Goal: Task Accomplishment & Management: Use online tool/utility

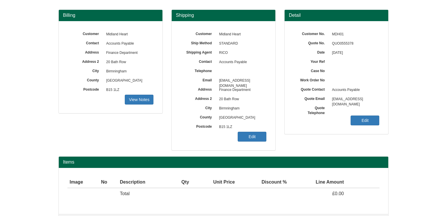
scroll to position [65, 0]
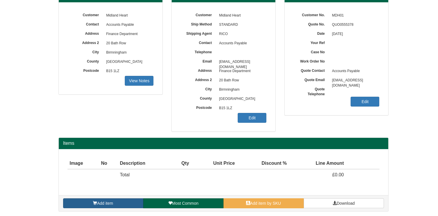
click at [117, 200] on link "Add item" at bounding box center [103, 203] width 80 height 10
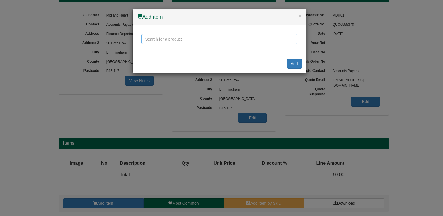
click at [185, 41] on input "text" at bounding box center [219, 39] width 156 height 10
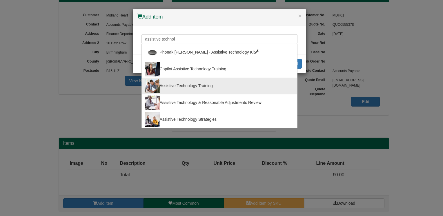
click at [207, 86] on div "Assistive Technology Training" at bounding box center [219, 86] width 148 height 14
type input "Assistive Technology Training"
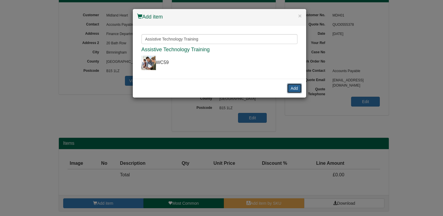
click at [290, 88] on button "Add" at bounding box center [294, 88] width 15 height 10
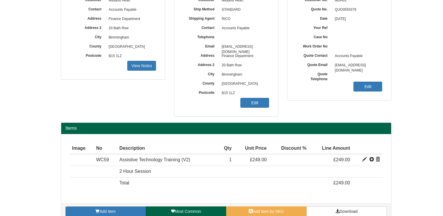
scroll to position [88, 0]
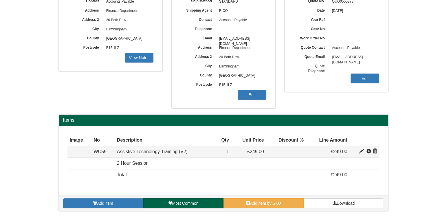
click at [360, 152] on span at bounding box center [362, 151] width 5 height 5
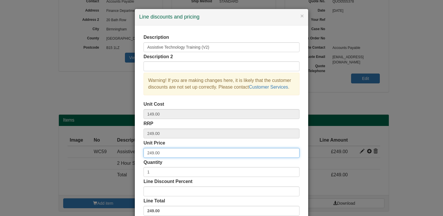
click at [161, 152] on input "249.00" at bounding box center [221, 153] width 156 height 10
drag, startPoint x: 161, startPoint y: 152, endPoint x: 121, endPoint y: 155, distance: 40.1
click at [121, 155] on div "× Line discounts and pricing Description Assistive Technology Training (V2) Des…" at bounding box center [221, 108] width 443 height 216
type input "240"
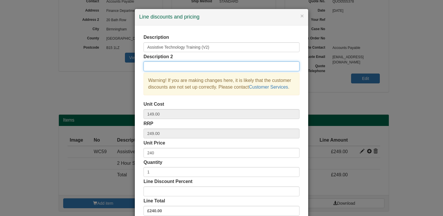
click at [186, 66] on input "text" at bounding box center [221, 66] width 156 height 10
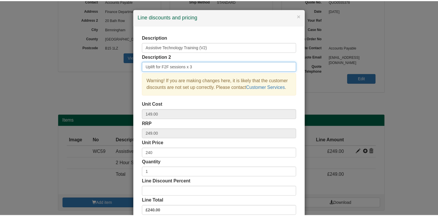
scroll to position [37, 0]
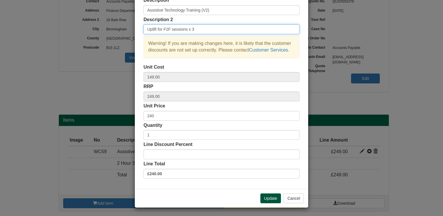
type input "Uplift for F2F sessions x 3"
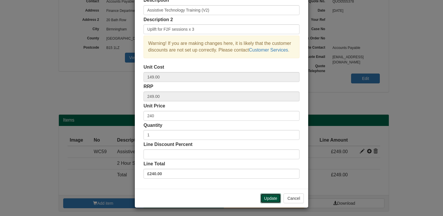
click at [270, 197] on button "Update" at bounding box center [270, 199] width 21 height 10
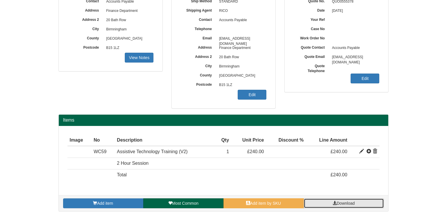
click at [347, 201] on span "Download" at bounding box center [346, 203] width 18 height 5
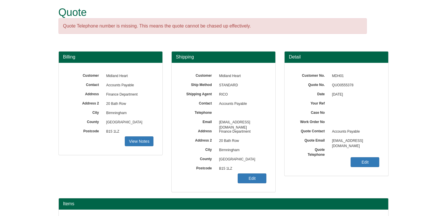
scroll to position [0, 0]
